Goal: Find specific page/section: Find specific page/section

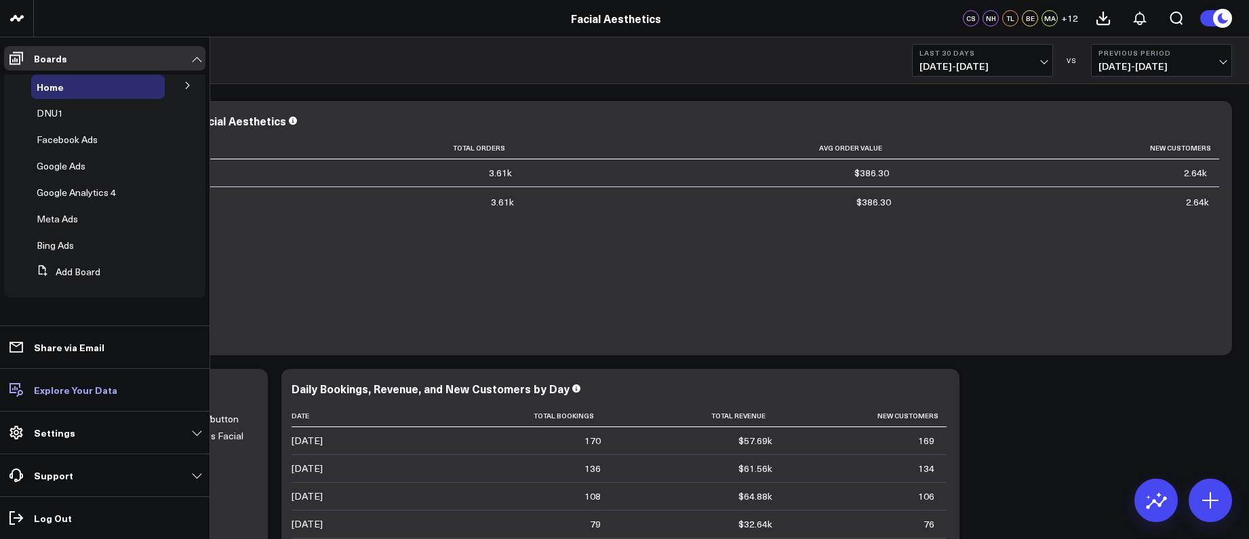
click at [53, 388] on p "Explore Your Data" at bounding box center [75, 389] width 83 height 11
